Goal: Understand process/instructions: Learn how to perform a task or action

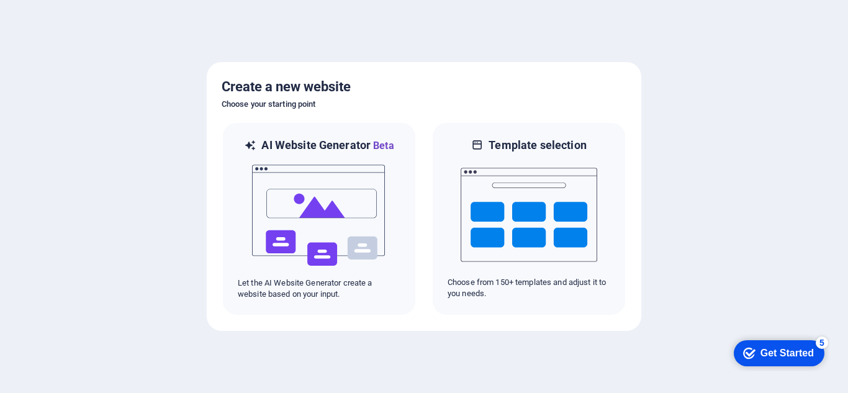
scroll to position [28, 0]
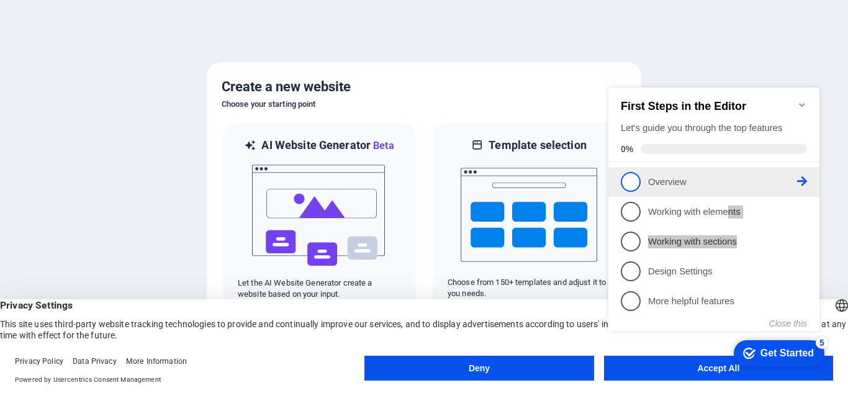
drag, startPoint x: 796, startPoint y: 232, endPoint x: 723, endPoint y: 193, distance: 82.8
click at [723, 193] on ul "1 Overview - incomplete 2 Working with elements - incomplete 3 Working with sec…" at bounding box center [714, 241] width 211 height 149
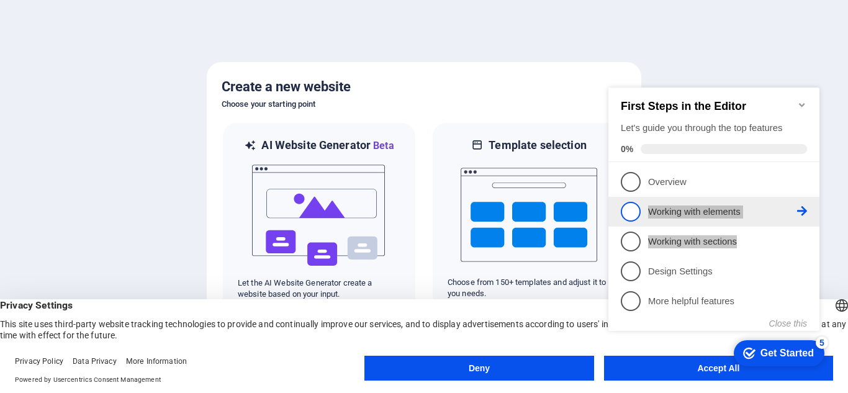
click at [808, 210] on li "2 Working with elements - incomplete" at bounding box center [714, 212] width 211 height 30
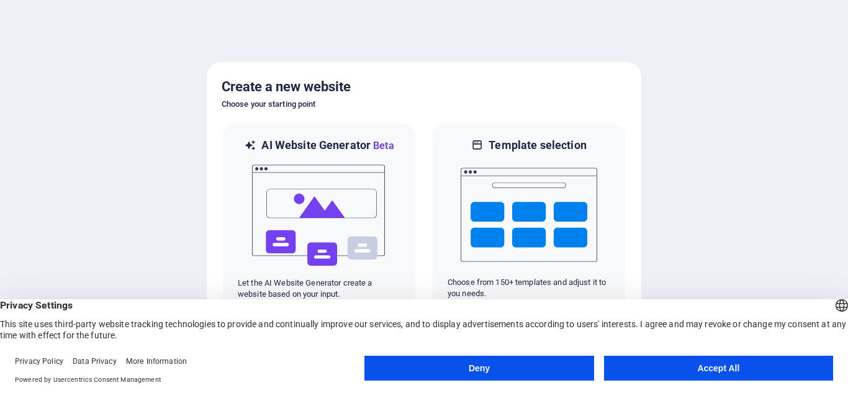
scroll to position [0, 0]
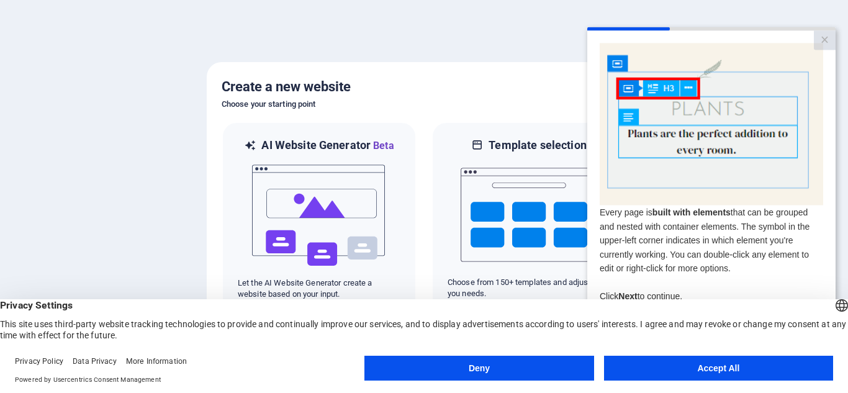
click at [534, 371] on button "Deny" at bounding box center [479, 368] width 229 height 25
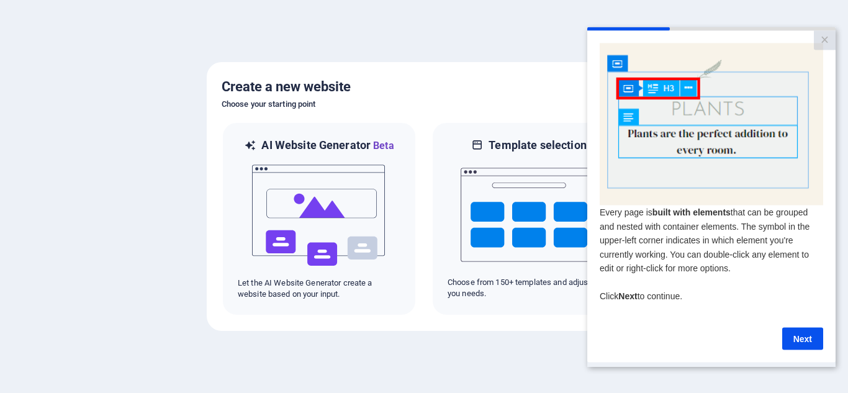
click at [370, 367] on div at bounding box center [424, 196] width 848 height 393
click at [827, 42] on link "×" at bounding box center [825, 39] width 22 height 19
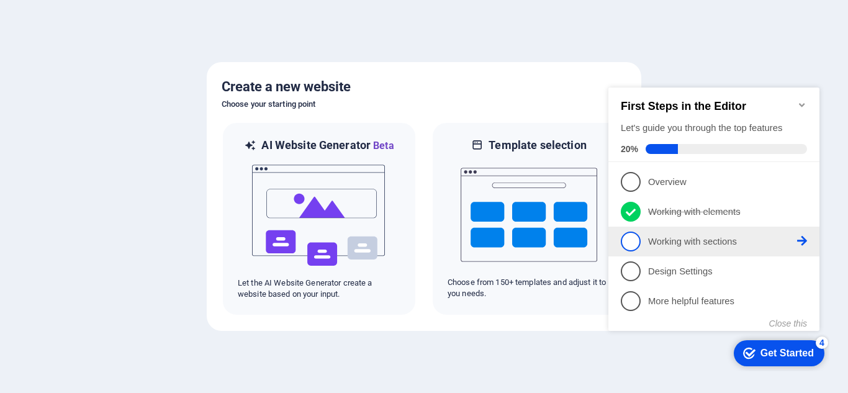
click at [758, 232] on link "3 Working with sections - incomplete" at bounding box center [714, 242] width 186 height 20
click at [773, 245] on p "Working with sections - incomplete" at bounding box center [722, 241] width 149 height 13
click at [793, 239] on p "Working with sections - incomplete" at bounding box center [722, 241] width 149 height 13
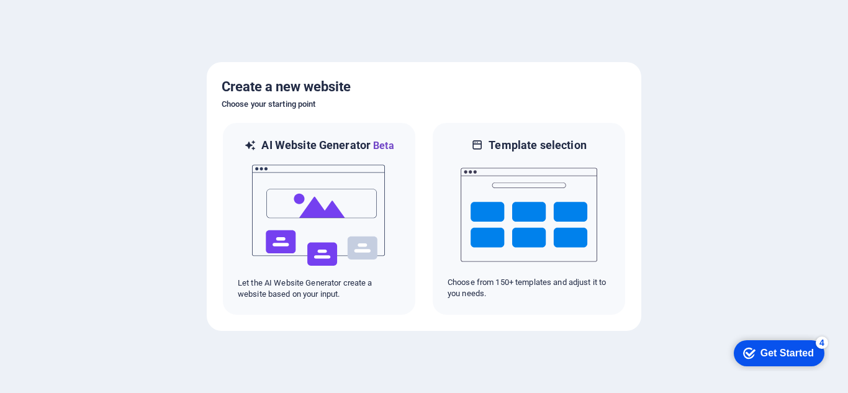
click at [780, 353] on div "Get Started" at bounding box center [787, 353] width 53 height 11
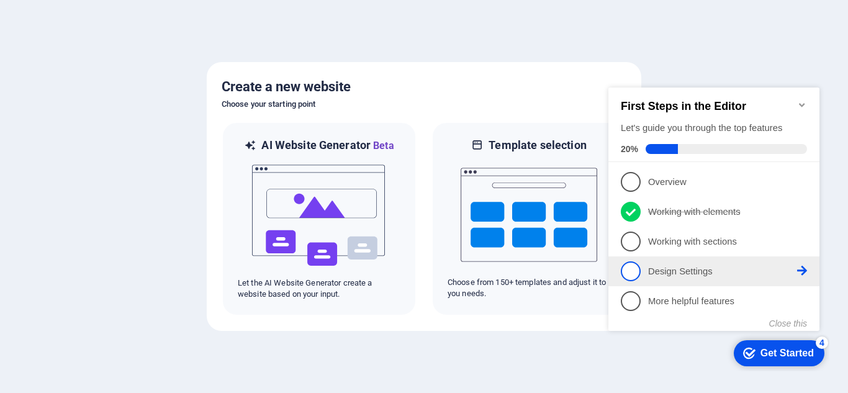
click at [636, 269] on span "4" at bounding box center [631, 271] width 20 height 20
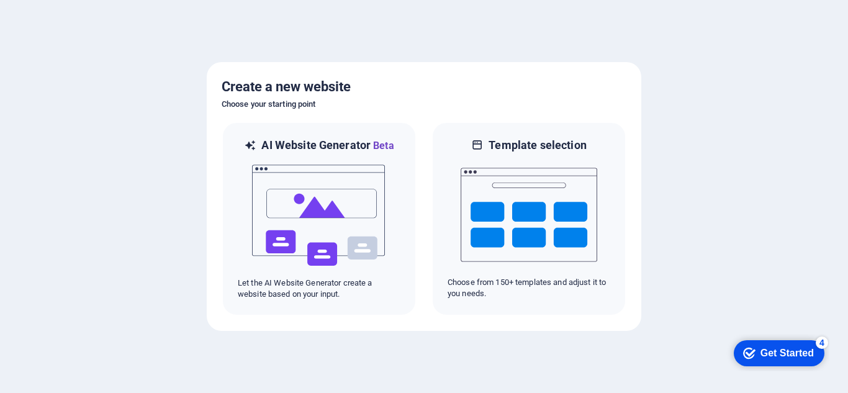
click at [778, 350] on div "Get Started" at bounding box center [787, 353] width 53 height 11
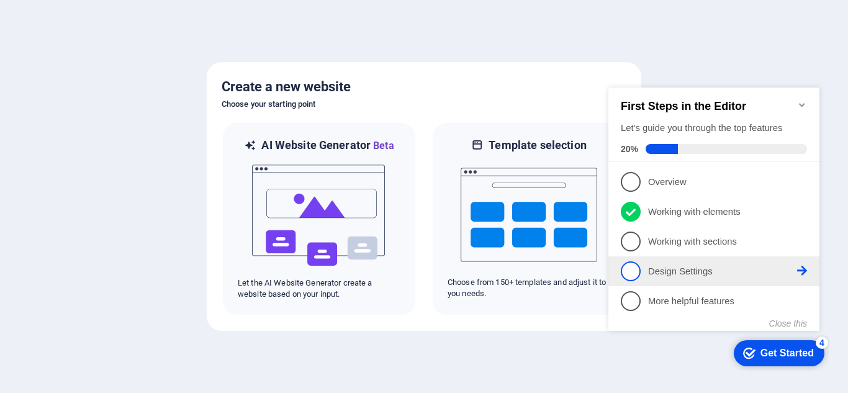
click at [814, 271] on li "4 Design Settings - incomplete" at bounding box center [714, 272] width 211 height 30
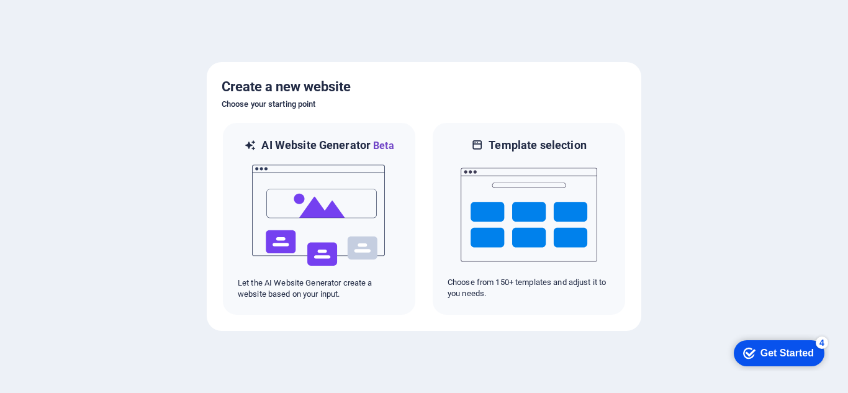
click at [547, 17] on div at bounding box center [424, 196] width 848 height 393
click at [334, 353] on div at bounding box center [424, 196] width 848 height 393
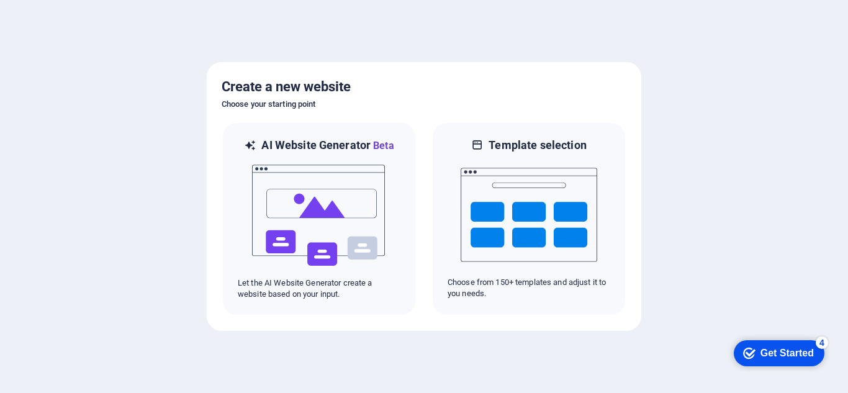
click at [334, 353] on div at bounding box center [424, 196] width 848 height 393
click at [455, 43] on div at bounding box center [424, 196] width 848 height 393
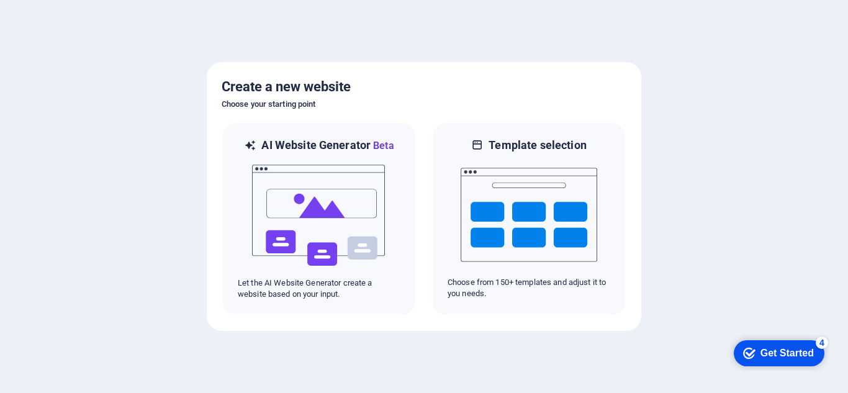
drag, startPoint x: 755, startPoint y: 165, endPoint x: 787, endPoint y: 137, distance: 42.7
click at [803, 152] on div at bounding box center [424, 196] width 848 height 393
